Goal: Check status: Check status

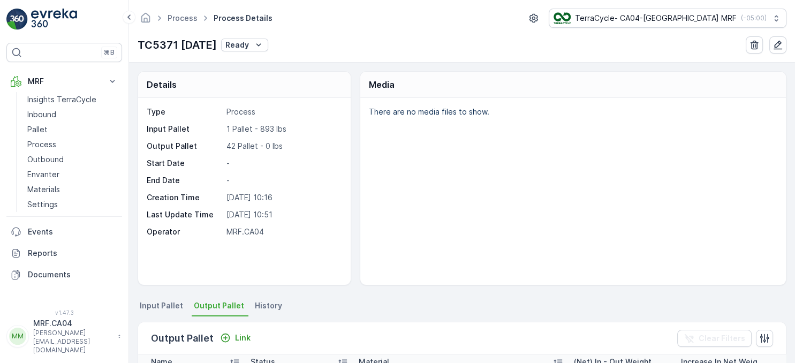
scroll to position [273, 0]
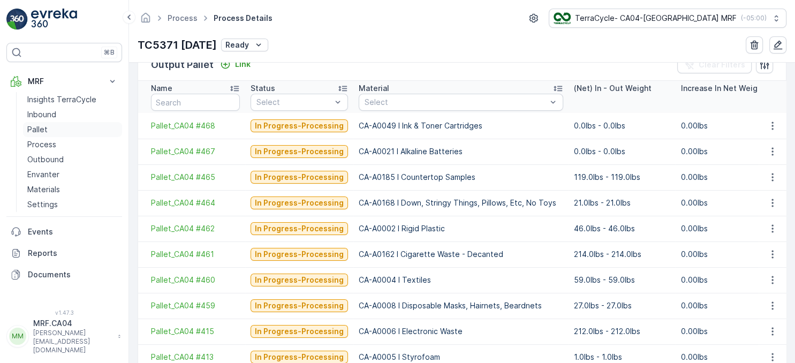
click at [44, 128] on p "Pallet" at bounding box center [37, 129] width 20 height 11
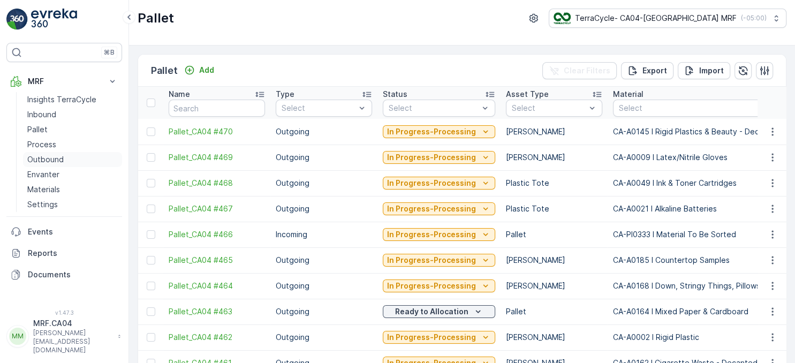
click at [51, 156] on p "Outbound" at bounding box center [45, 159] width 36 height 11
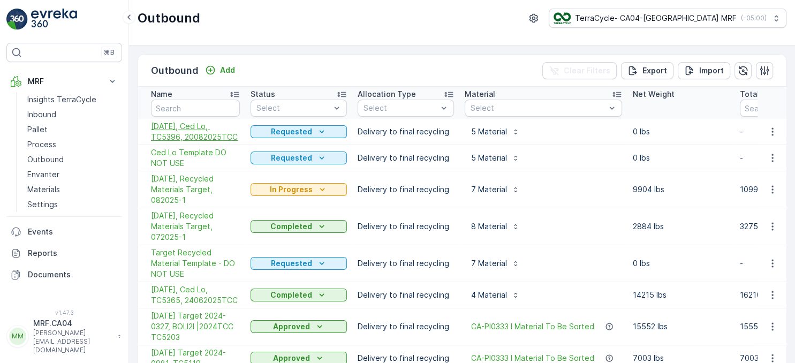
click at [212, 133] on span "08/20/25, Ced Lo, TC5396, 20082025TCC" at bounding box center [195, 131] width 89 height 21
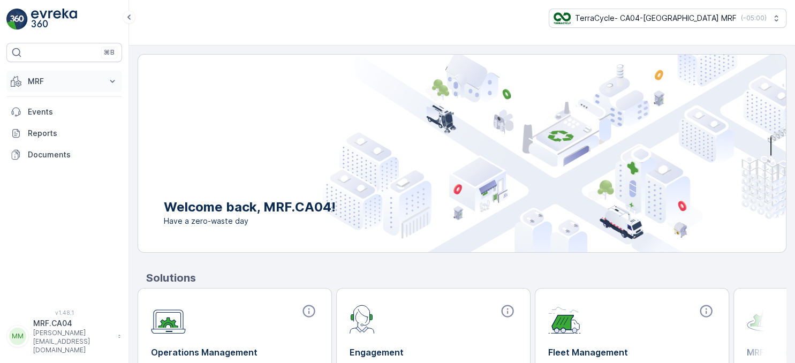
click at [73, 80] on p "MRF" at bounding box center [64, 81] width 73 height 11
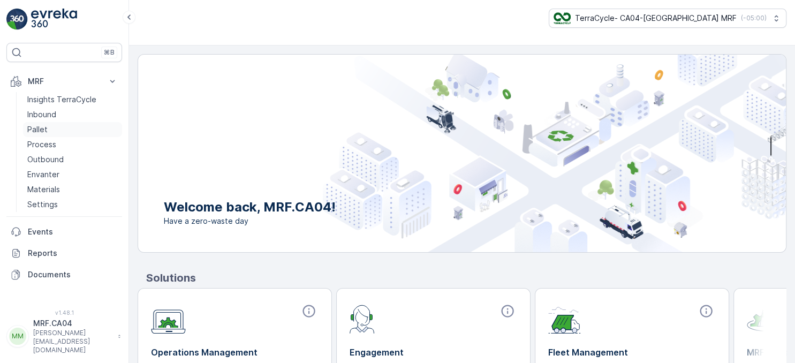
click at [42, 128] on p "Pallet" at bounding box center [37, 129] width 20 height 11
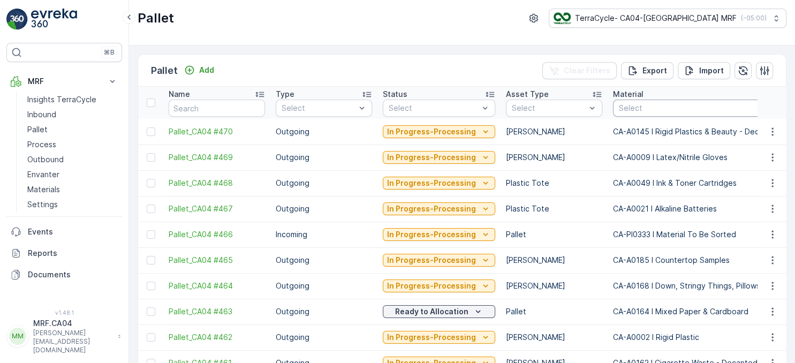
click at [662, 115] on div "Select" at bounding box center [711, 108] width 197 height 17
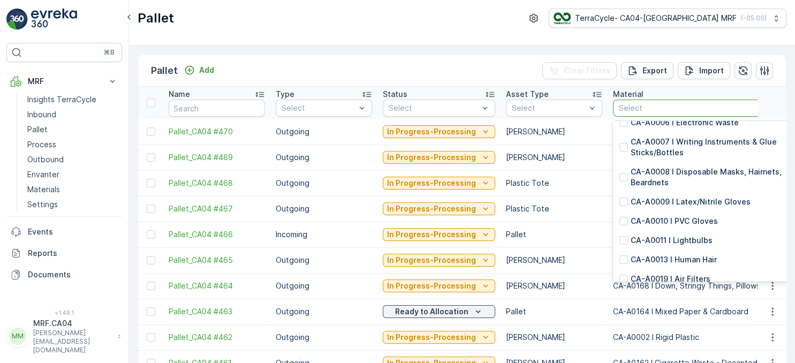
scroll to position [108, 0]
click at [683, 169] on p "CA-A0008 I Disposable Masks, Hairnets, Beardnets" at bounding box center [716, 175] width 173 height 21
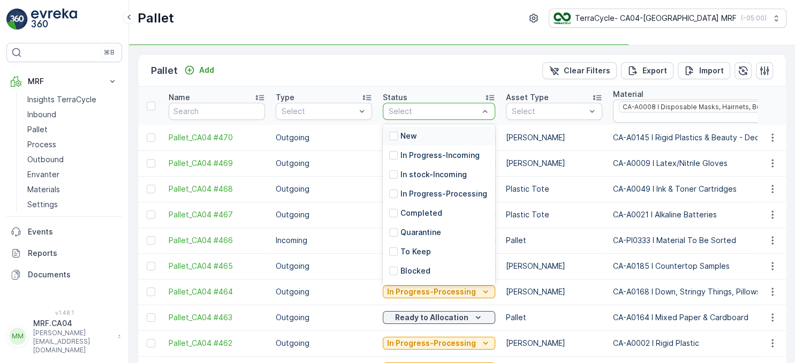
click at [464, 108] on div at bounding box center [433, 111] width 92 height 9
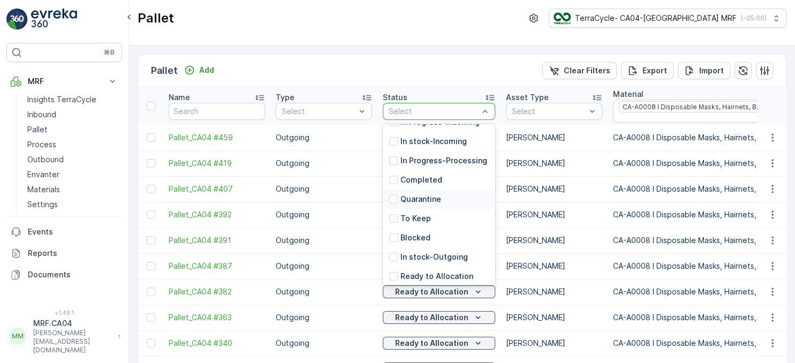
scroll to position [75, 0]
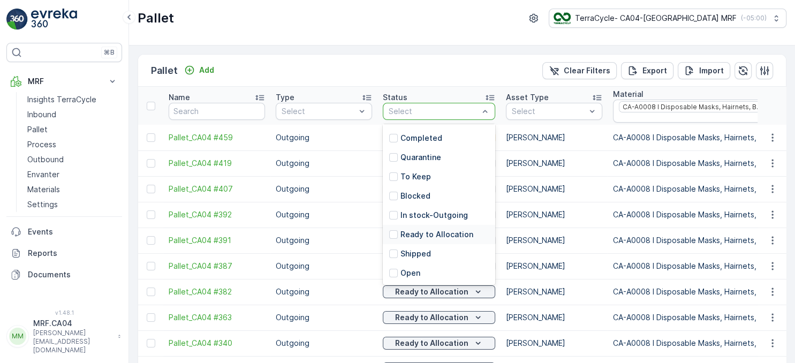
click at [438, 233] on p "Ready to Allocation" at bounding box center [436, 234] width 73 height 11
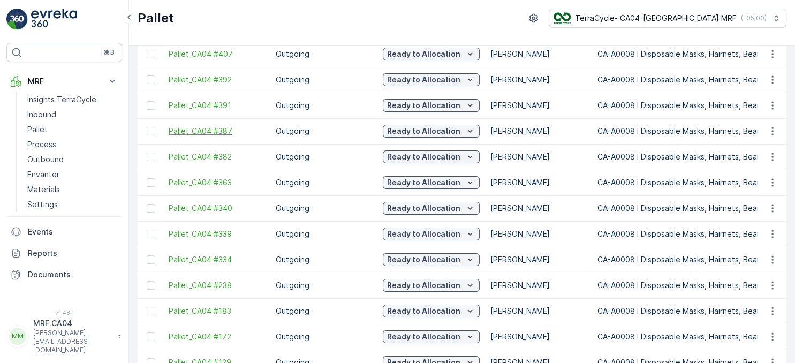
scroll to position [130, 0]
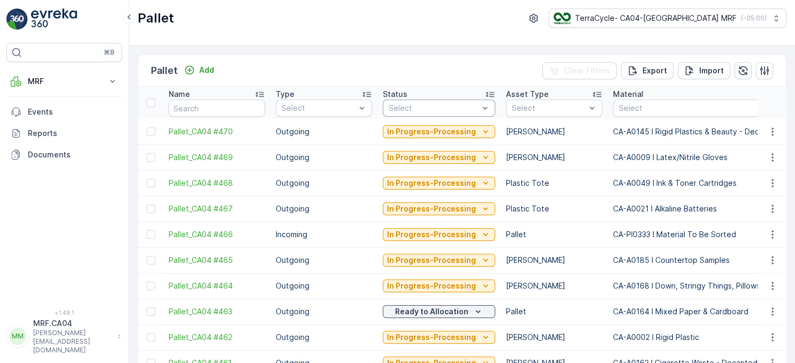
click at [429, 104] on div at bounding box center [433, 108] width 92 height 9
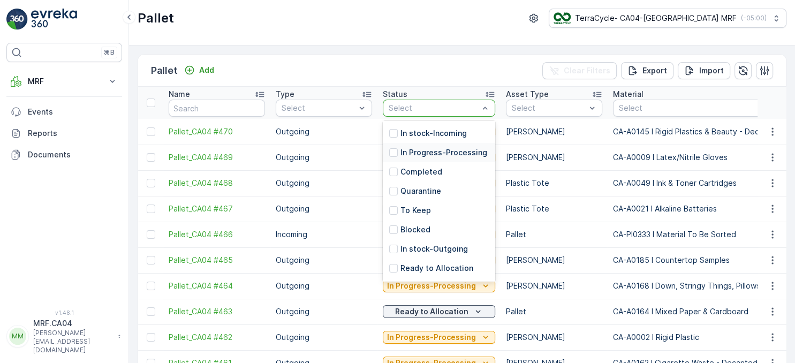
scroll to position [54, 0]
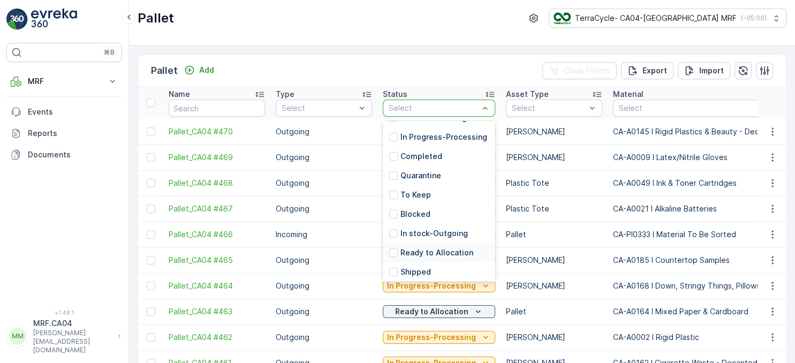
click at [455, 254] on p "Ready to Allocation" at bounding box center [436, 252] width 73 height 11
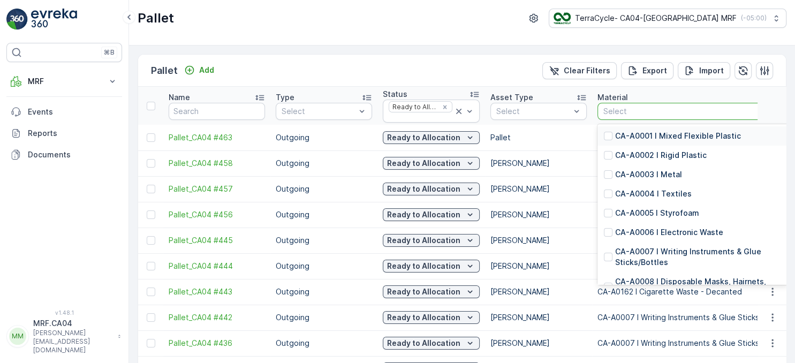
click at [649, 108] on div at bounding box center [687, 111] width 170 height 9
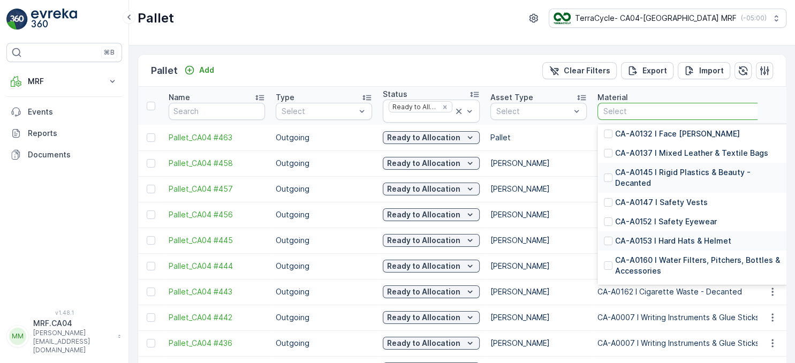
scroll to position [647, 0]
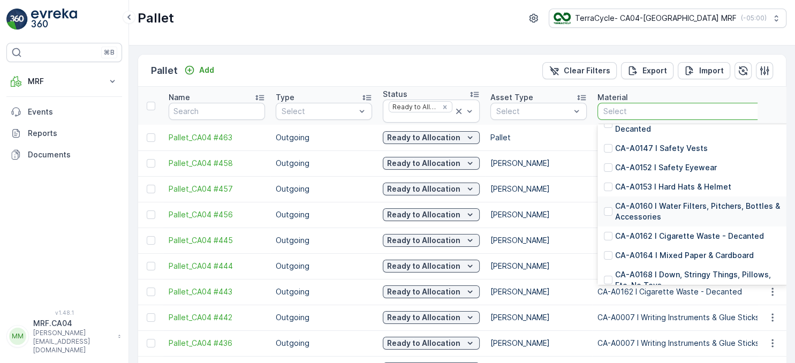
click at [682, 207] on p "CA-A0160 I Water Filters, Pitchers, Bottles & Accessories" at bounding box center [698, 211] width 166 height 21
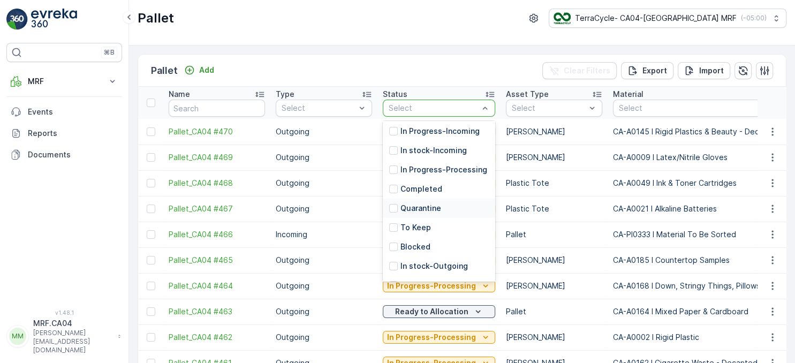
scroll to position [75, 0]
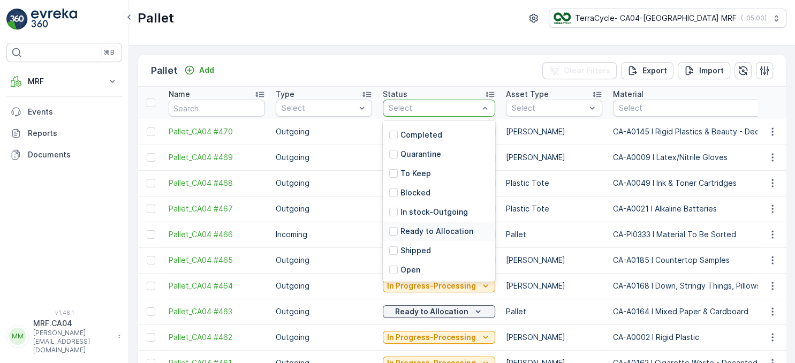
click at [435, 229] on p "Ready to Allocation" at bounding box center [436, 231] width 73 height 11
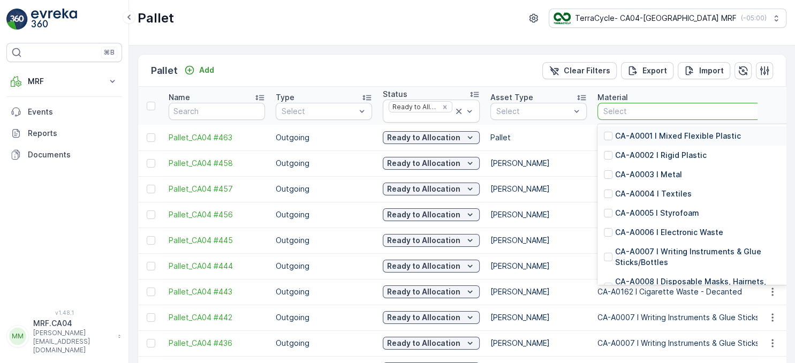
click at [638, 112] on div at bounding box center [687, 111] width 170 height 9
click at [657, 138] on p "CA-A0001 I Mixed Flexible Plastic" at bounding box center [678, 136] width 126 height 11
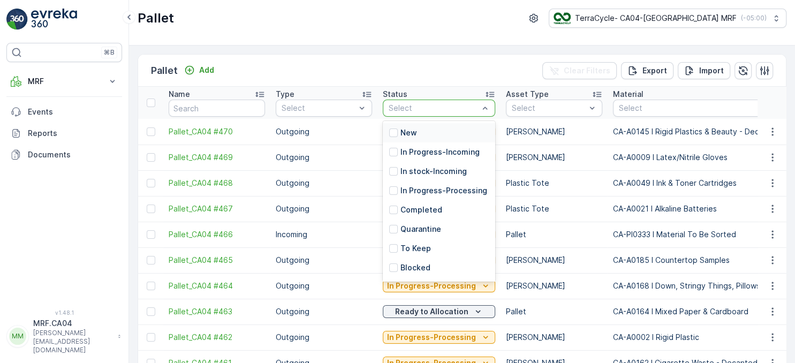
click at [419, 106] on div at bounding box center [433, 108] width 92 height 9
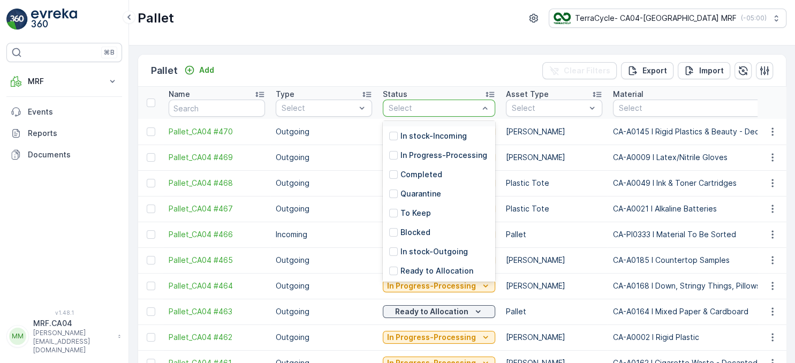
scroll to position [54, 0]
click at [444, 254] on p "Ready to Allocation" at bounding box center [436, 252] width 73 height 11
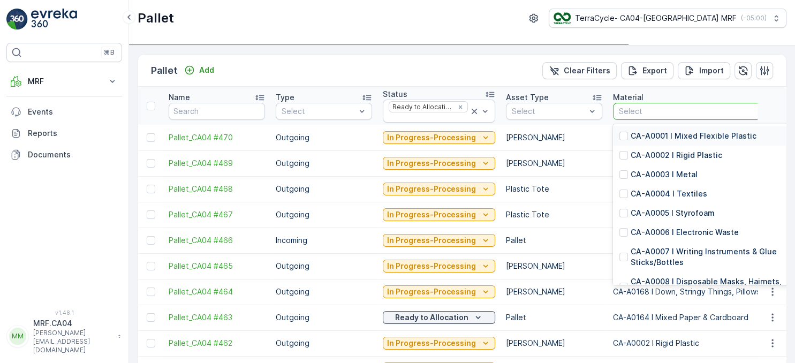
click at [637, 111] on div at bounding box center [706, 111] width 177 height 9
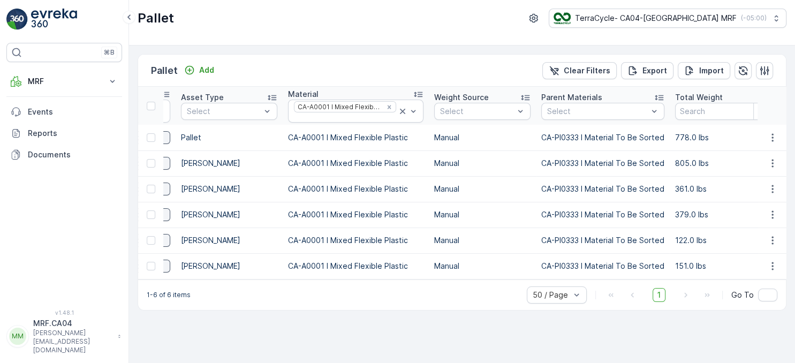
scroll to position [0, 328]
